Goal: Task Accomplishment & Management: Manage account settings

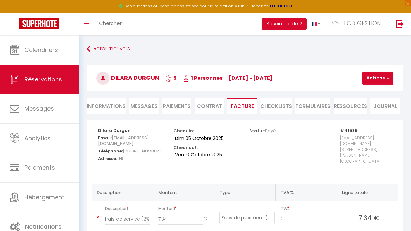
select select "service charge"
select select "cleaning"
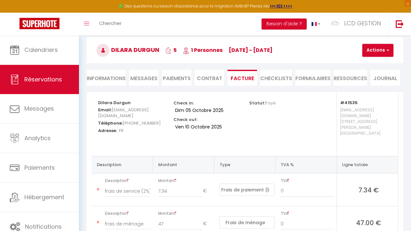
scroll to position [28, 0]
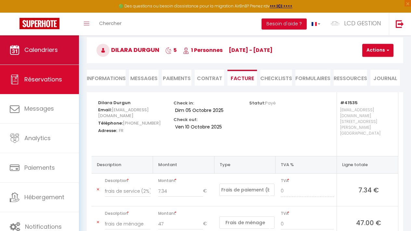
click at [61, 50] on link "Calendriers" at bounding box center [39, 49] width 79 height 29
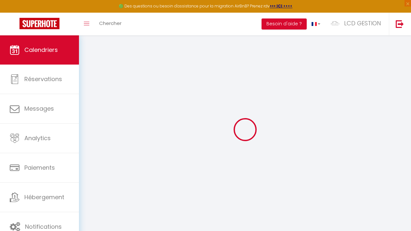
select select
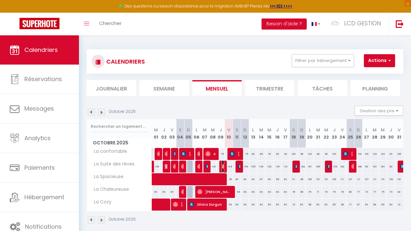
click at [222, 166] on img at bounding box center [224, 166] width 5 height 5
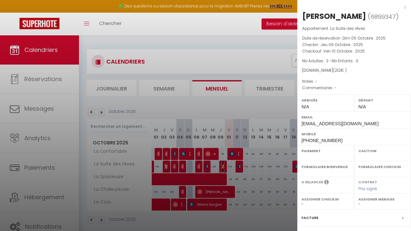
select select "OK"
select select "KO"
select select "0"
select select "1"
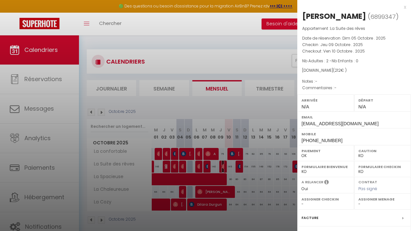
select select "31849"
click at [229, 110] on div at bounding box center [205, 115] width 411 height 231
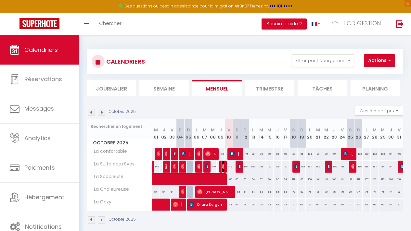
click at [223, 166] on img at bounding box center [224, 166] width 5 height 5
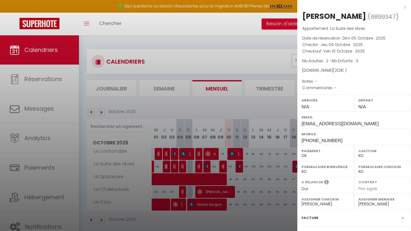
click at [253, 36] on div at bounding box center [205, 115] width 411 height 231
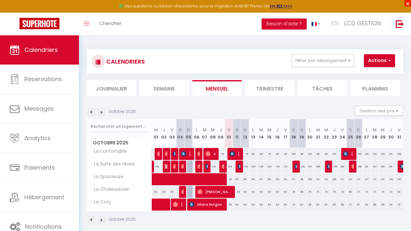
click at [407, 4] on span "×" at bounding box center [408, 3] width 6 height 6
